Goal: Navigation & Orientation: Find specific page/section

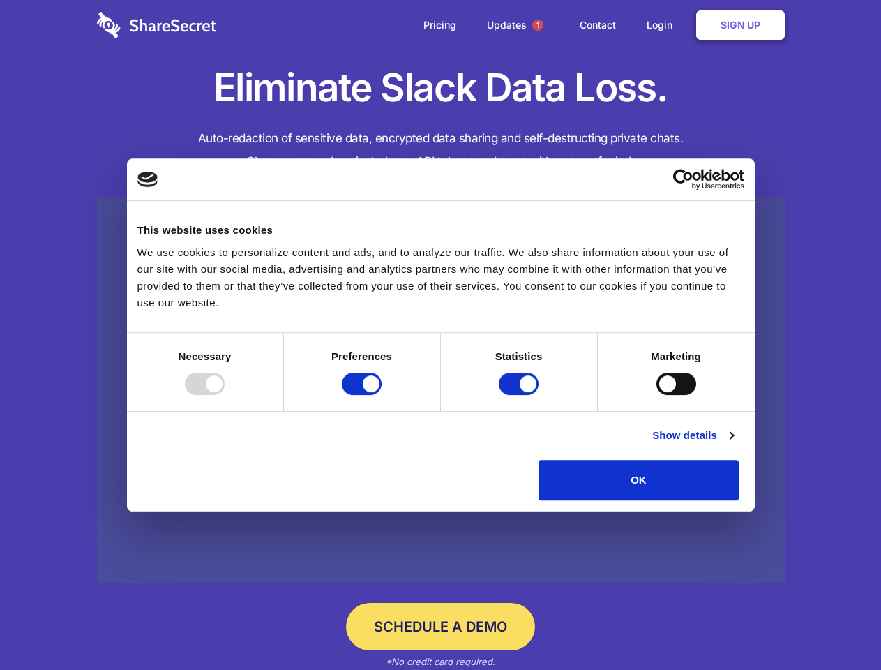
click at [225, 395] on div at bounding box center [205, 383] width 40 height 22
click at [382, 395] on input "Preferences" at bounding box center [362, 383] width 40 height 22
checkbox input "false"
click at [520, 395] on input "Statistics" at bounding box center [519, 383] width 40 height 22
checkbox input "false"
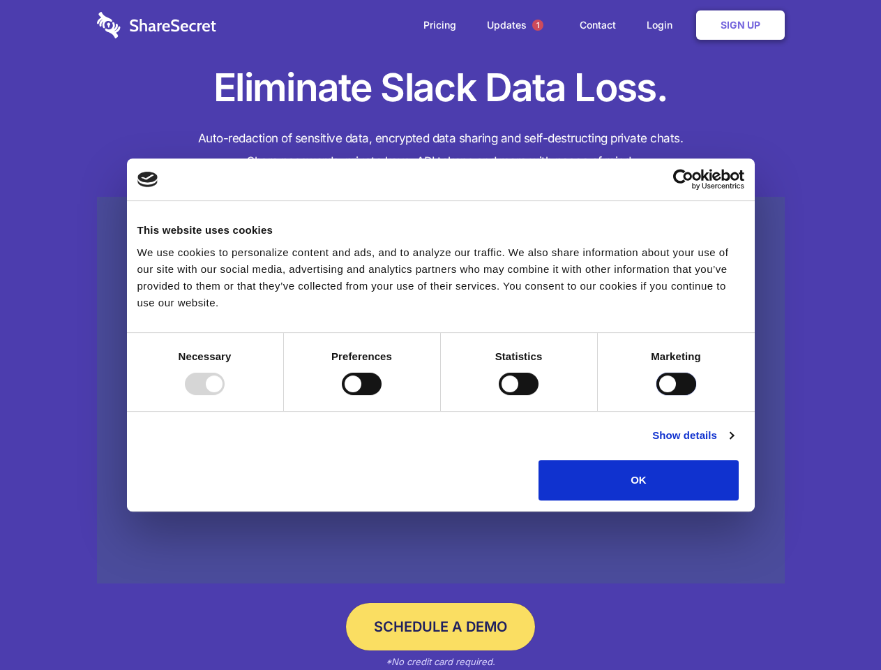
click at [656, 395] on input "Marketing" at bounding box center [676, 383] width 40 height 22
checkbox input "true"
click at [733, 444] on link "Show details" at bounding box center [692, 435] width 81 height 17
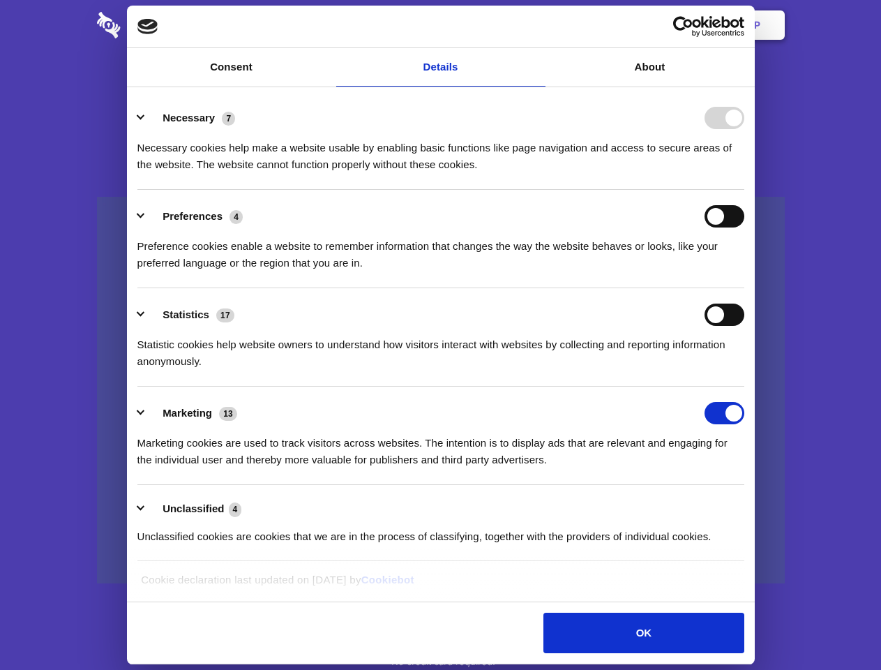
click at [744, 271] on div "Preference cookies enable a website to remember information that changes the wa…" at bounding box center [440, 249] width 607 height 44
click at [537, 25] on span "1" at bounding box center [537, 25] width 11 height 11
